Goal: Navigation & Orientation: Find specific page/section

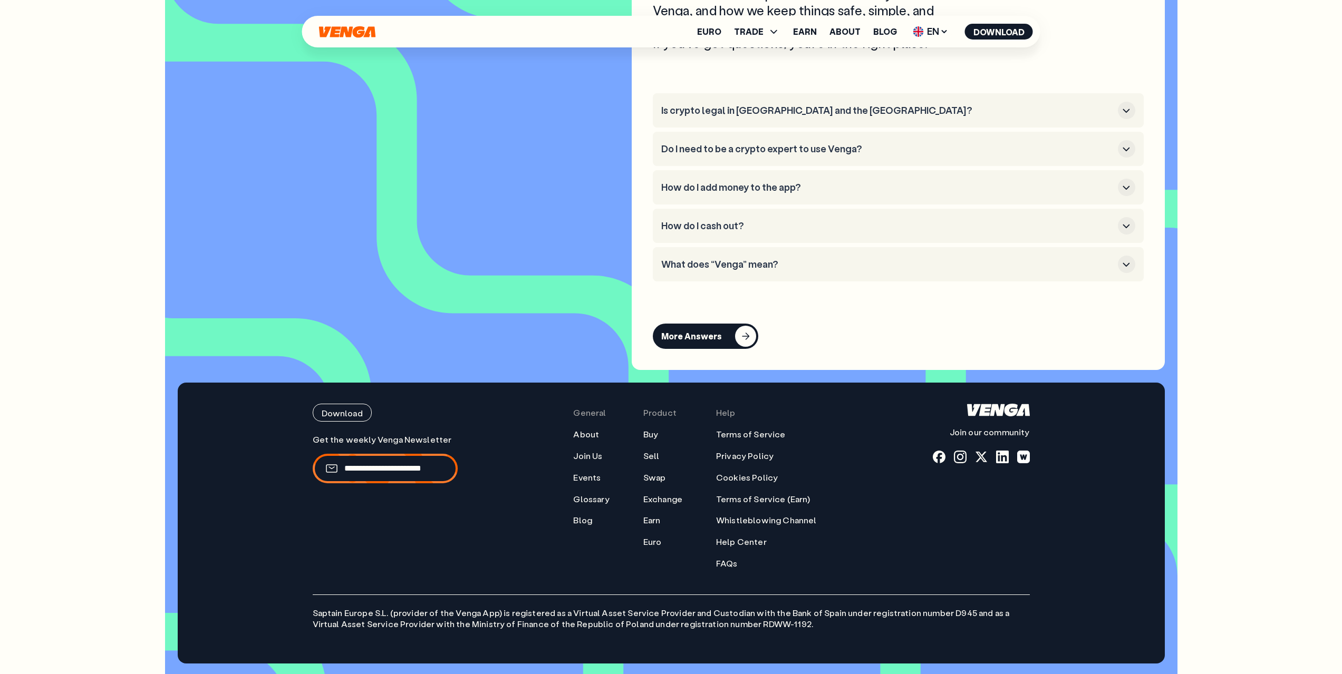
scroll to position [5301, 0]
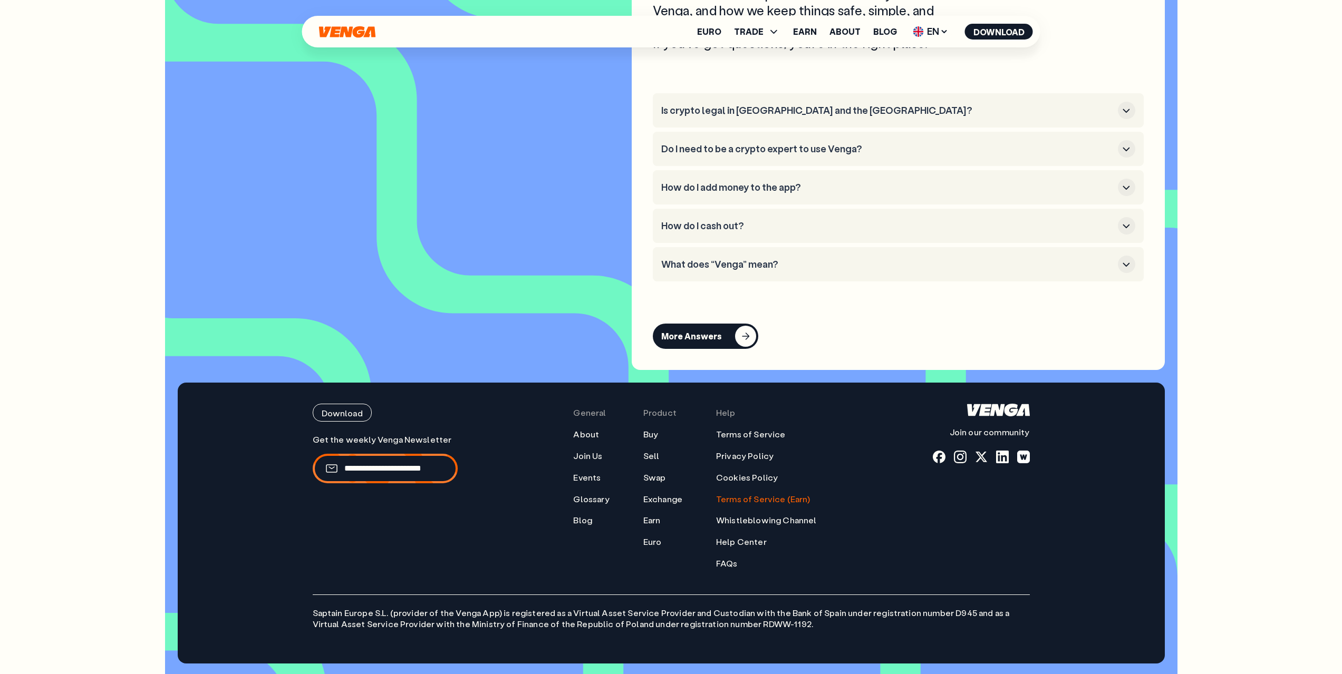
click at [742, 497] on link "Terms of Service (Earn)" at bounding box center [763, 499] width 94 height 11
